Goal: Task Accomplishment & Management: Use online tool/utility

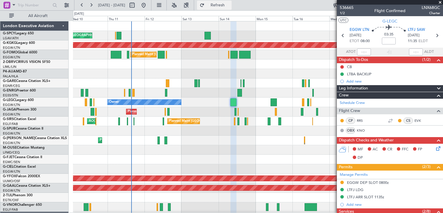
scroll to position [152, 0]
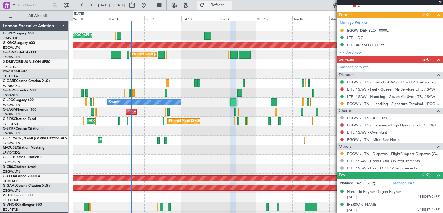
click at [231, 8] on button "Refresh" at bounding box center [214, 5] width 35 height 9
click at [441, 3] on span at bounding box center [441, 2] width 6 height 5
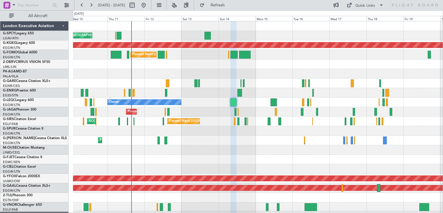
type input "0"
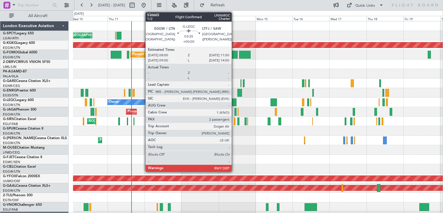
click at [234, 103] on div at bounding box center [234, 102] width 6 height 8
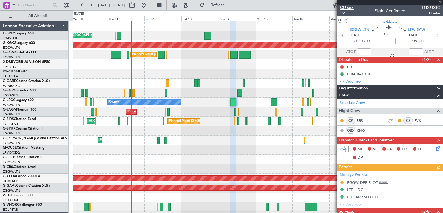
click at [348, 7] on span "536665" at bounding box center [347, 8] width 14 height 6
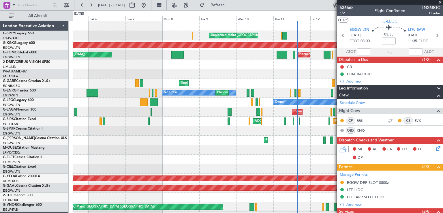
click at [288, 149] on div "Unplanned Maint [GEOGRAPHIC_DATA] ([PERSON_NAME] Intl) AOG Maint [GEOGRAPHIC_DA…" at bounding box center [258, 168] width 370 height 295
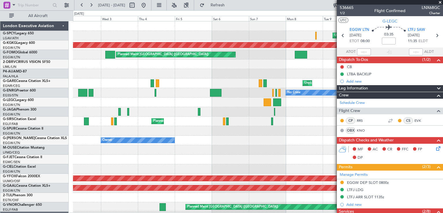
click at [441, 1] on span at bounding box center [441, 2] width 6 height 5
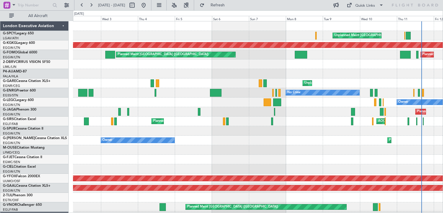
type input "0"
click at [92, 3] on button at bounding box center [91, 5] width 9 height 9
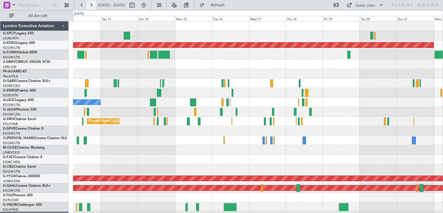
click at [92, 3] on button at bounding box center [91, 5] width 9 height 9
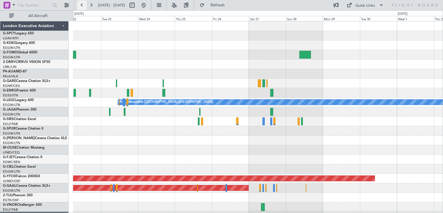
click at [80, 6] on button at bounding box center [81, 5] width 9 height 9
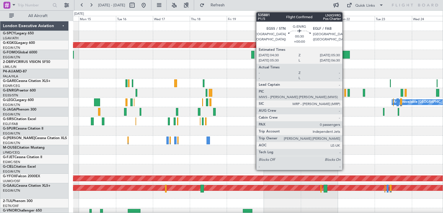
click at [345, 94] on div at bounding box center [346, 93] width 2 height 8
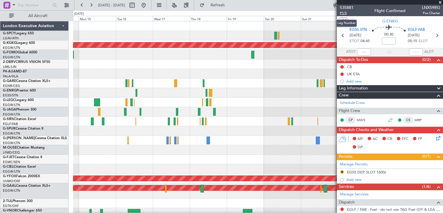
click at [344, 13] on span "P1/5" at bounding box center [347, 13] width 14 height 5
click at [441, 1] on span at bounding box center [441, 2] width 6 height 5
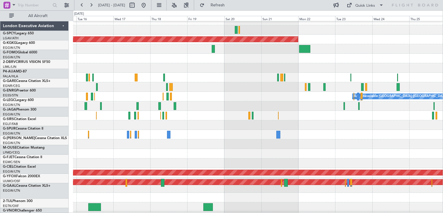
scroll to position [6, 0]
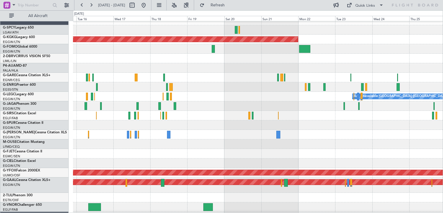
click at [300, 106] on div at bounding box center [258, 106] width 370 height 10
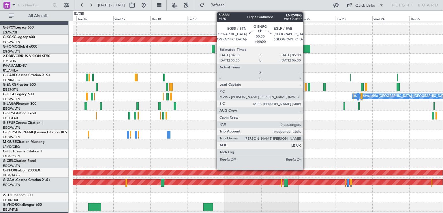
click at [306, 89] on div at bounding box center [306, 87] width 2 height 8
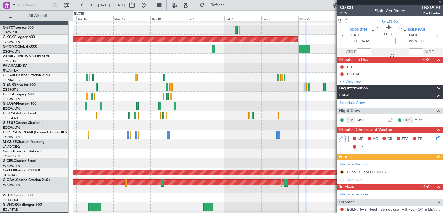
scroll to position [94, 0]
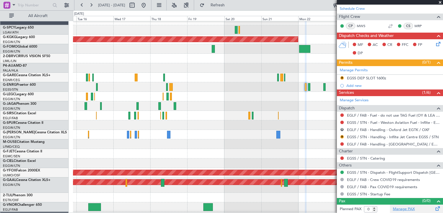
click at [400, 208] on link "Manage PAX" at bounding box center [404, 209] width 22 height 6
click at [230, 6] on span "Refresh" at bounding box center [218, 5] width 24 height 4
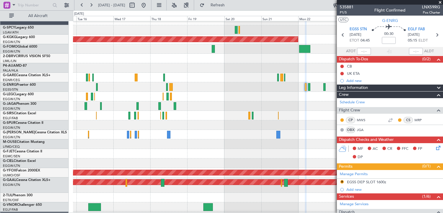
scroll to position [0, 0]
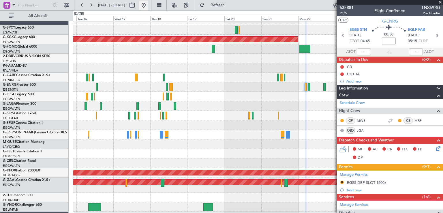
click at [148, 7] on button at bounding box center [143, 5] width 9 height 9
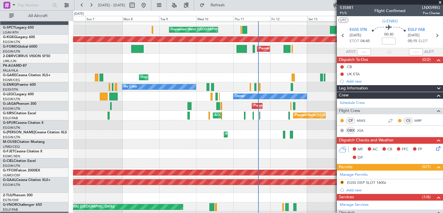
click at [439, 1] on span at bounding box center [441, 2] width 6 height 5
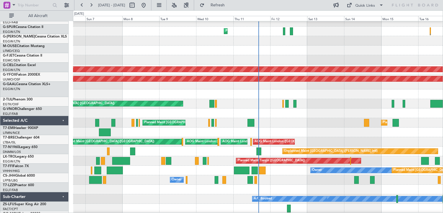
scroll to position [109, 0]
